Goal: Information Seeking & Learning: Learn about a topic

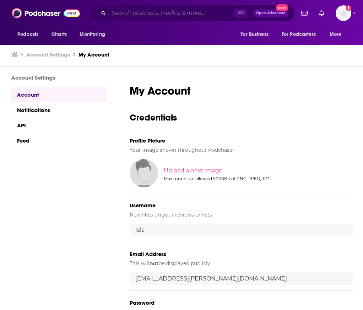
click at [152, 15] on input "Search podcasts, credits, & more..." at bounding box center [171, 12] width 125 height 11
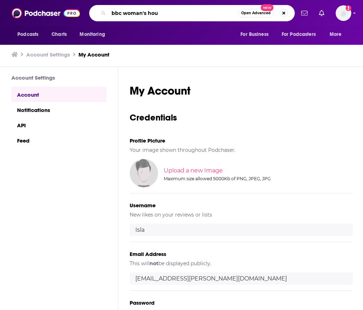
type input "bbc woman's hour"
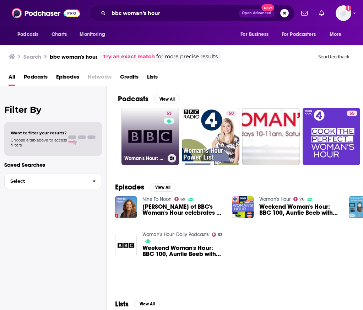
click at [145, 124] on link "53 Woman's Hour: Daily Podcasts" at bounding box center [151, 137] width 58 height 58
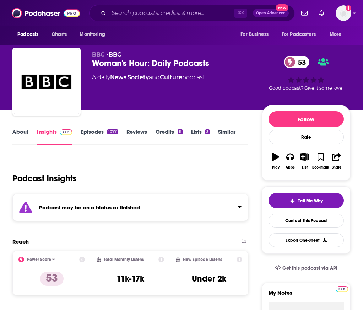
click at [97, 133] on link "Episodes 1077" at bounding box center [99, 136] width 37 height 16
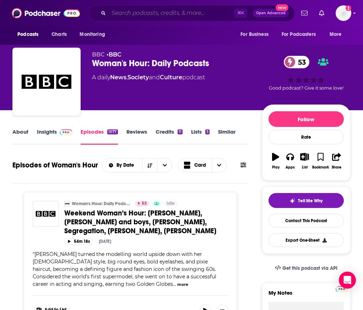
click at [144, 16] on input "Search podcasts, credits, & more..." at bounding box center [171, 12] width 125 height 11
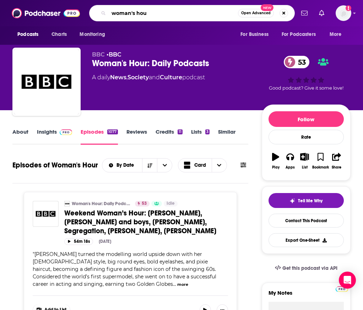
type input "woman's hour"
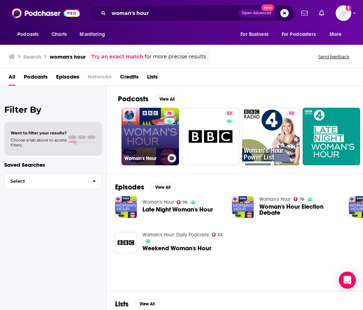
click at [146, 129] on link "76 Woman's Hour" at bounding box center [151, 137] width 58 height 58
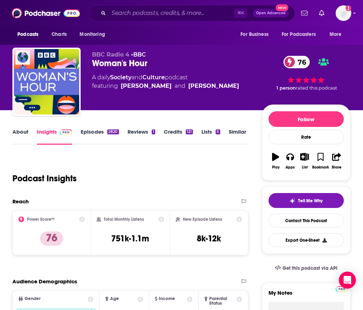
click at [98, 131] on link "Episodes 2820" at bounding box center [100, 136] width 38 height 16
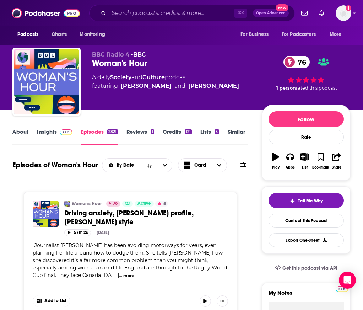
click at [49, 133] on link "Insights" at bounding box center [54, 136] width 35 height 16
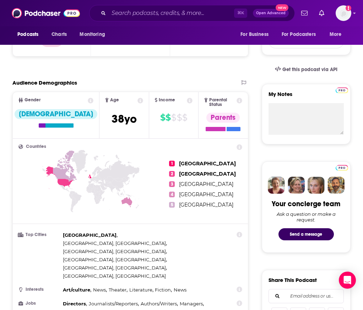
scroll to position [200, 0]
